Goal: Navigation & Orientation: Find specific page/section

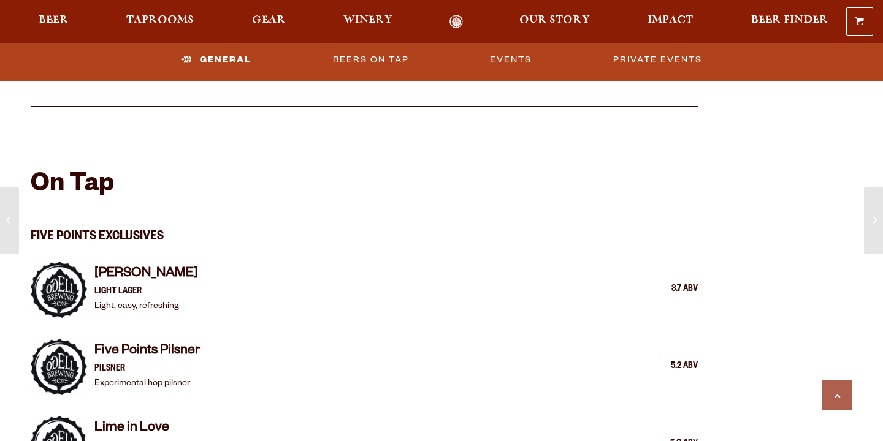
scroll to position [976, 0]
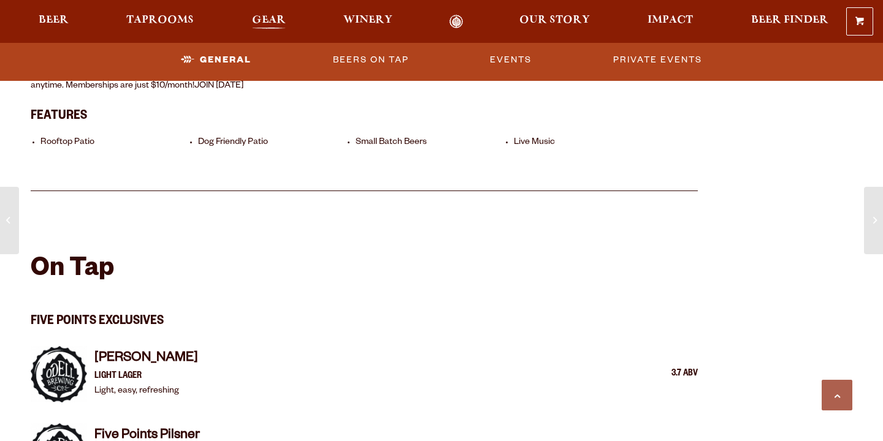
click at [257, 17] on span "Gear" at bounding box center [269, 20] width 34 height 10
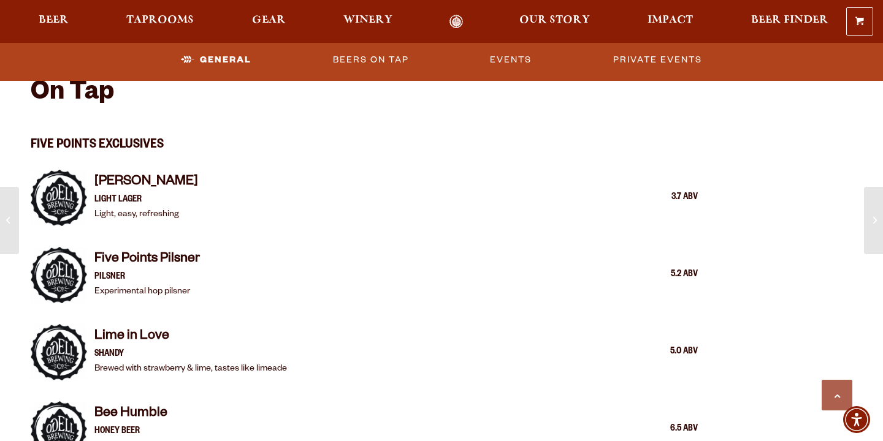
scroll to position [1171, 0]
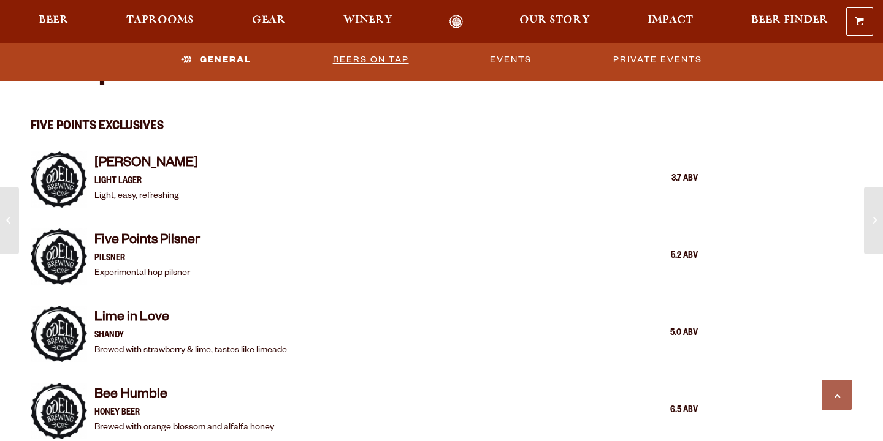
click at [364, 55] on link "Beers on Tap" at bounding box center [371, 60] width 86 height 28
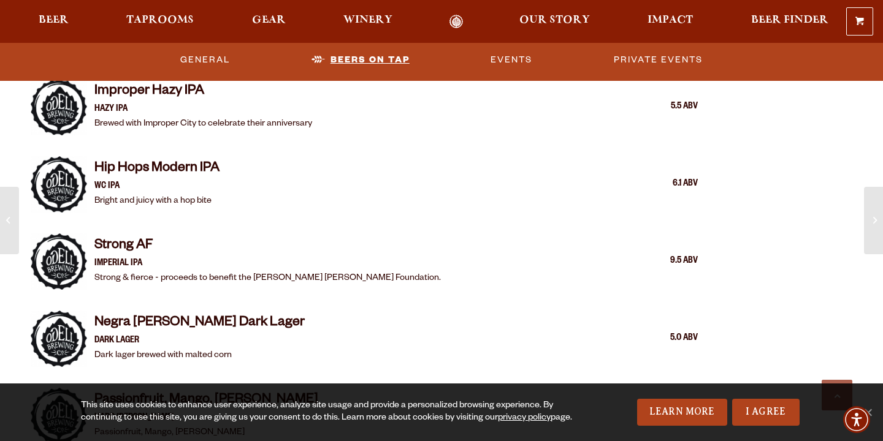
scroll to position [1790, 0]
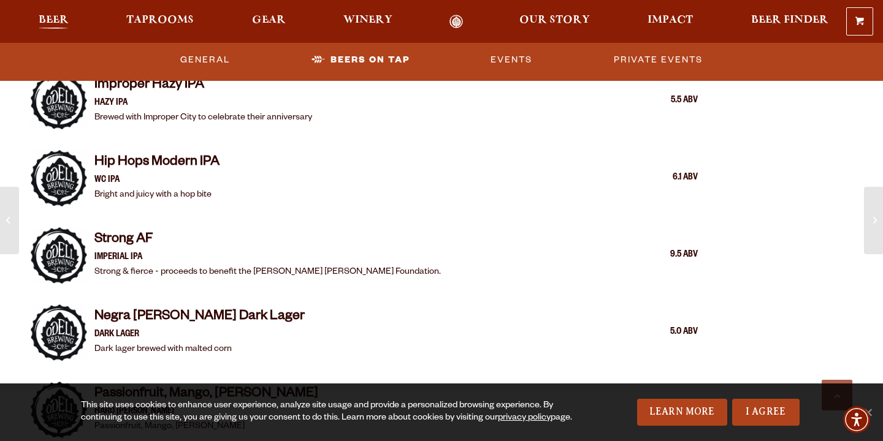
click at [54, 22] on span "Beer" at bounding box center [54, 20] width 30 height 10
